Goal: Transaction & Acquisition: Subscribe to service/newsletter

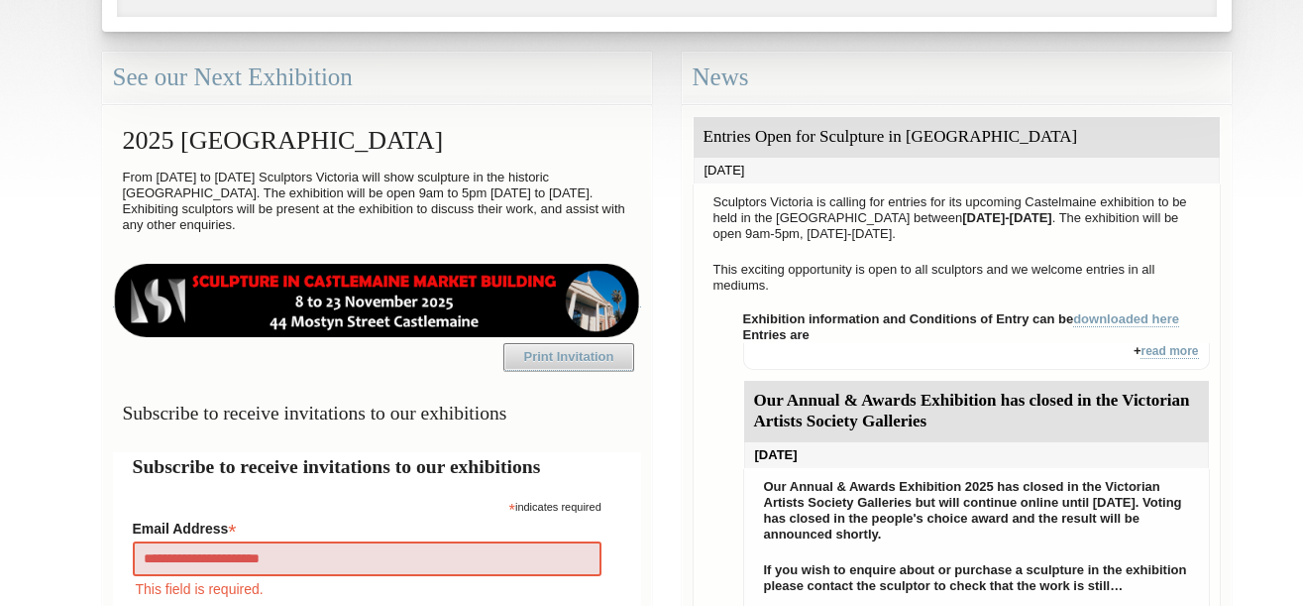
type input "**********"
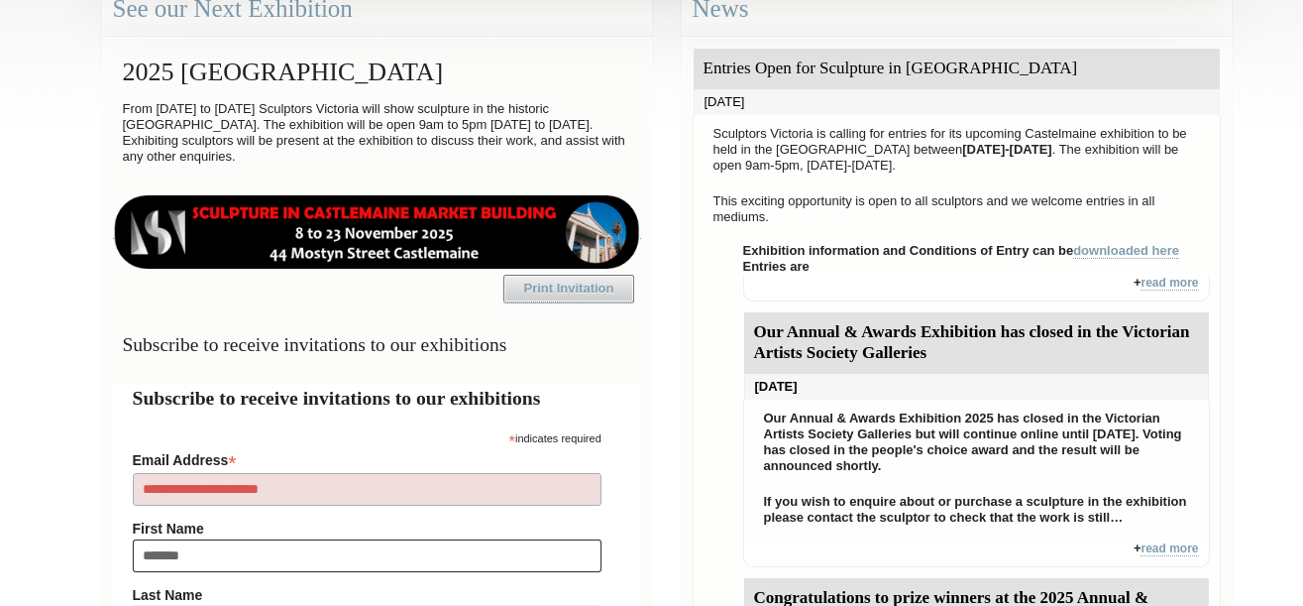
type input "*******"
type input "****"
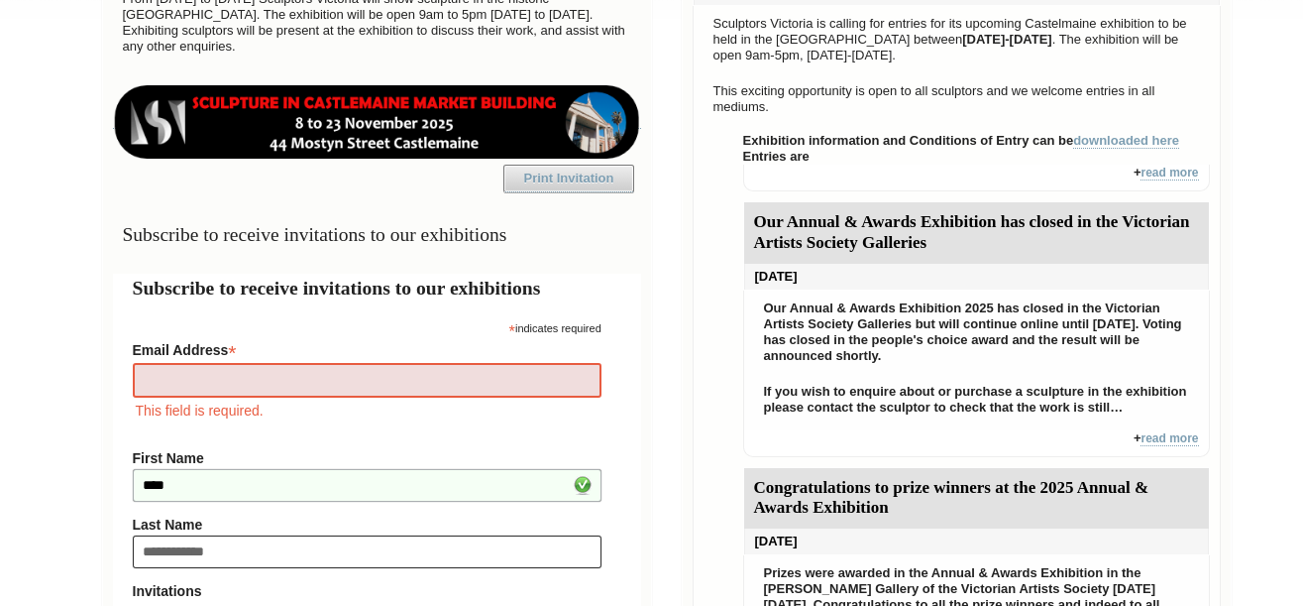
type input "**********"
